Goal: Navigation & Orientation: Find specific page/section

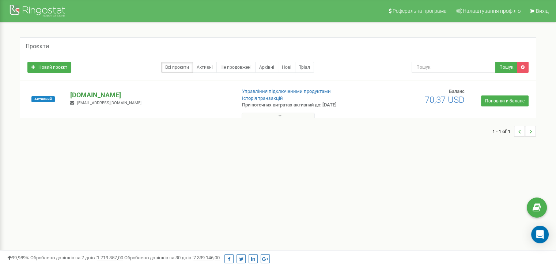
click at [93, 97] on p "[DOMAIN_NAME]" at bounding box center [150, 95] width 160 height 10
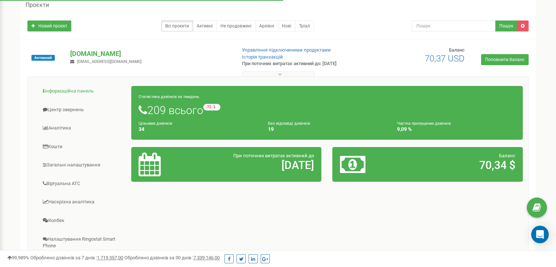
scroll to position [110, 0]
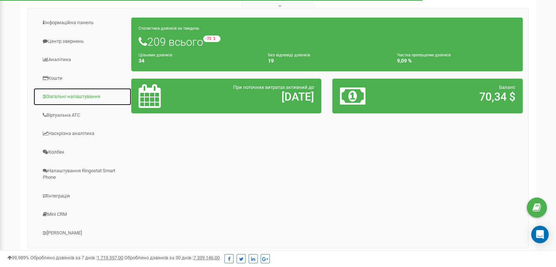
click at [72, 95] on link "Загальні налаштування" at bounding box center [82, 97] width 98 height 18
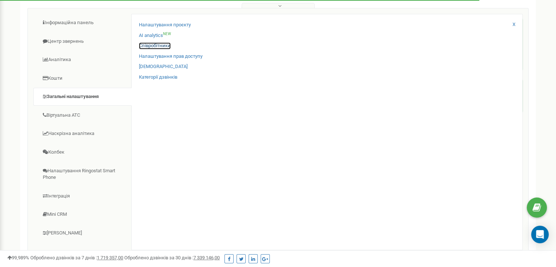
click at [155, 43] on link "Співробітники" at bounding box center [155, 45] width 32 height 7
